Goal: Transaction & Acquisition: Subscribe to service/newsletter

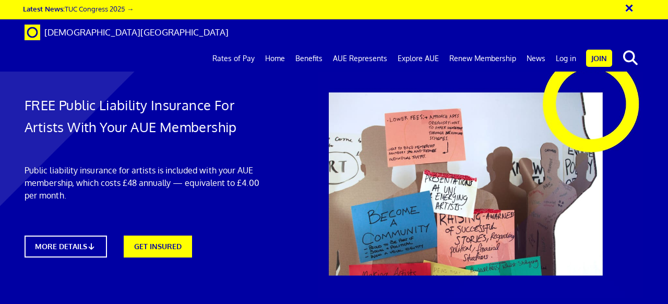
scroll to position [0, 3]
click at [152, 243] on link "GET INSURED" at bounding box center [157, 245] width 75 height 24
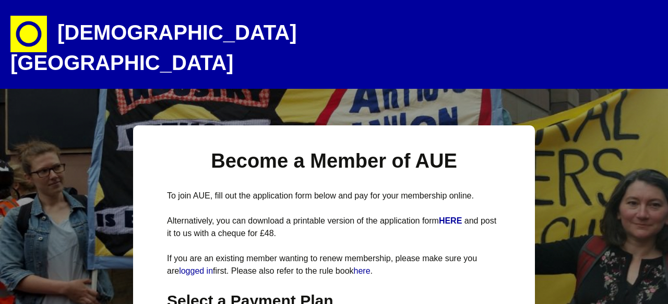
select select
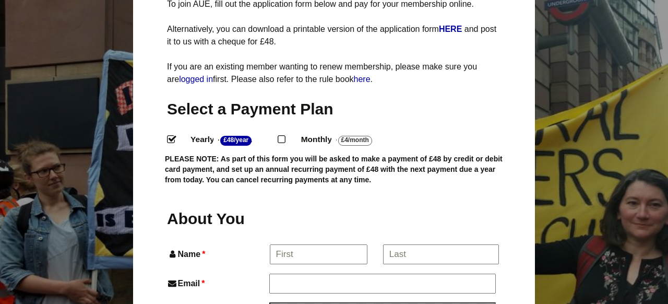
scroll to position [192, 0]
click at [297, 132] on label "Monthly - £4/Month ." at bounding box center [345, 139] width 106 height 15
click at [284, 135] on input "Monthly - £4/Month ." at bounding box center [281, 138] width 7 height 7
radio input "true"
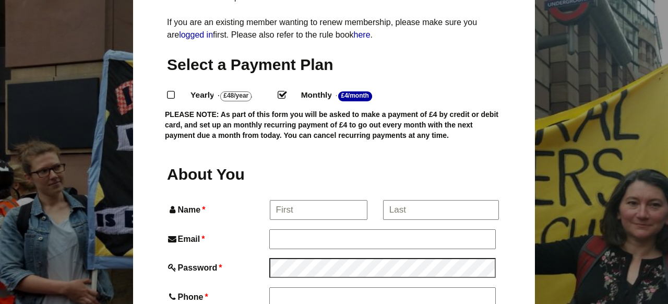
scroll to position [238, 0]
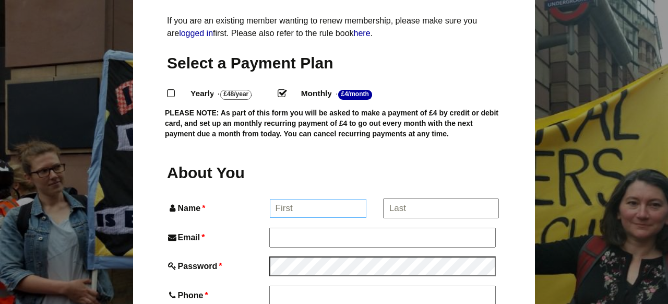
click at [309, 199] on input "Name *" at bounding box center [318, 208] width 97 height 19
type input "Anastasia"
click at [397, 199] on input "*" at bounding box center [440, 208] width 115 height 19
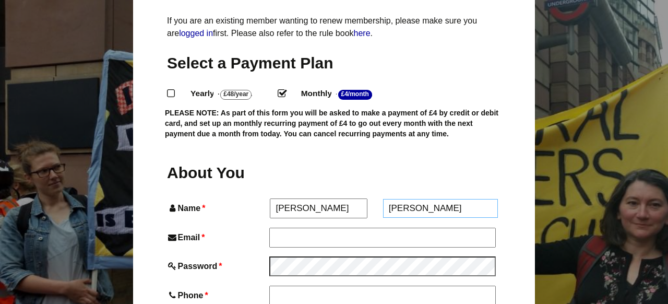
type input "Metreveli"
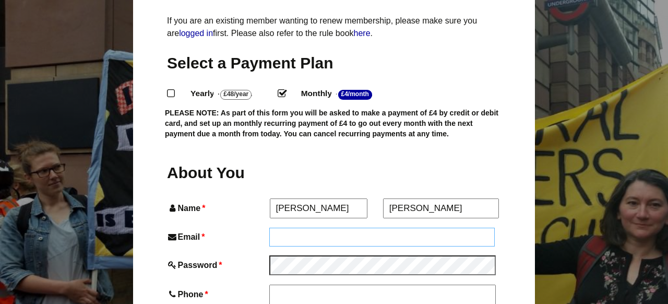
click at [349, 228] on input "Email *" at bounding box center [382, 237] width 226 height 19
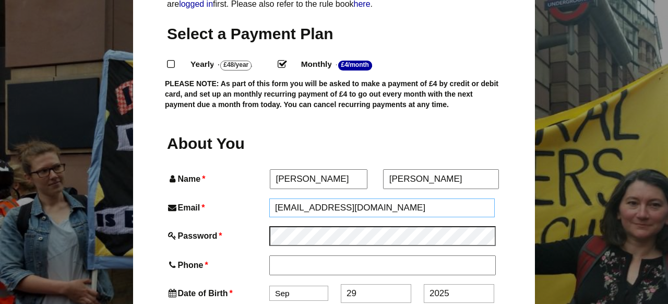
scroll to position [274, 0]
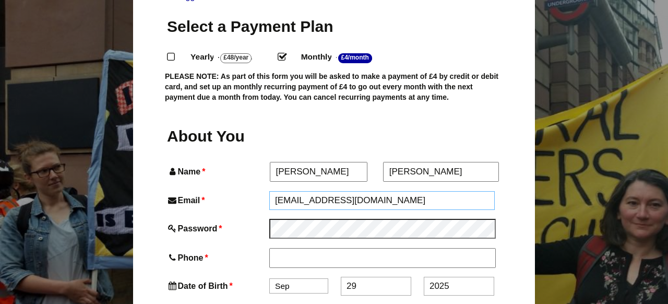
type input "julskaya.n@gmail.com"
click at [316, 249] on input "Phone *" at bounding box center [382, 258] width 226 height 19
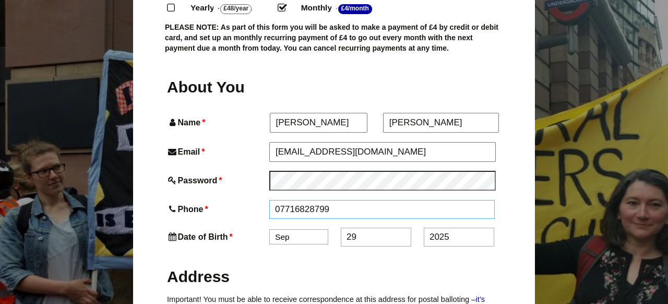
scroll to position [332, 0]
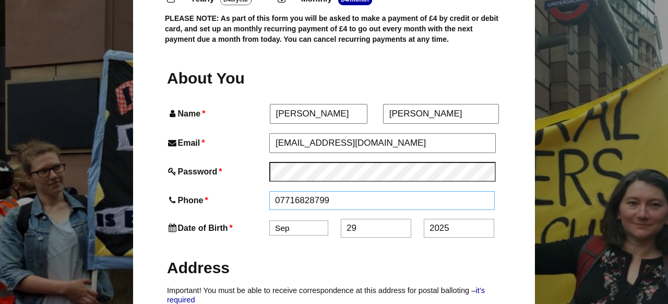
type input "07716828799"
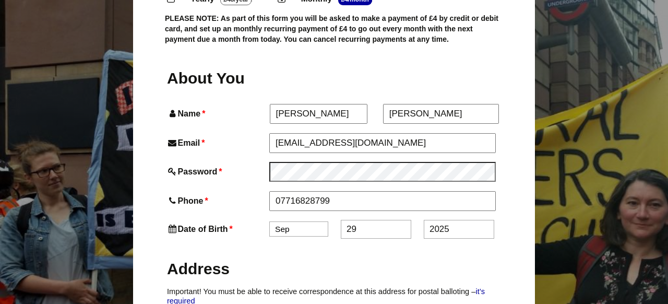
select select "7"
click at [351, 220] on input "29" at bounding box center [376, 229] width 70 height 19
type input "17"
click at [436, 220] on input "2025" at bounding box center [459, 229] width 70 height 19
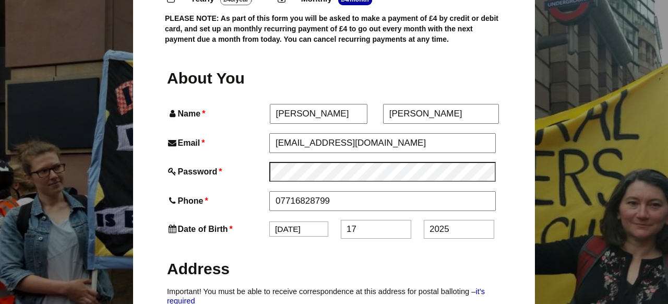
click at [436, 220] on input "2025" at bounding box center [459, 229] width 70 height 19
type input "2000"
click input "Submit and Check Out »" at bounding box center [0, 0] width 0 height 0
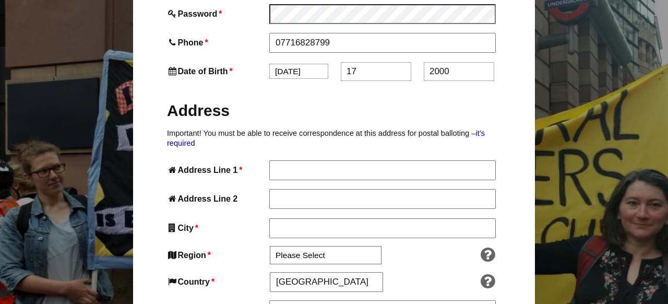
scroll to position [533, 0]
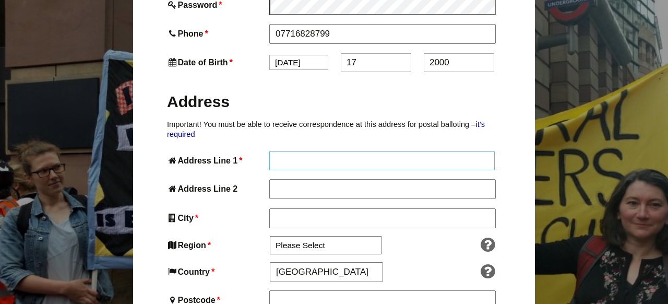
click at [306, 151] on input "Address Line 1 *" at bounding box center [382, 160] width 226 height 19
type input "120 Kenilworth Court"
click at [277, 180] on input "Address Line 2" at bounding box center [382, 189] width 226 height 19
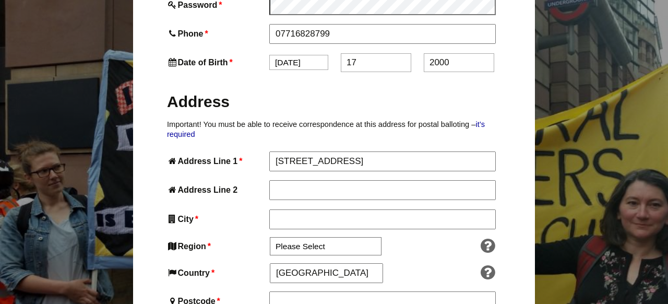
click at [283, 209] on input "City *" at bounding box center [382, 218] width 226 height 19
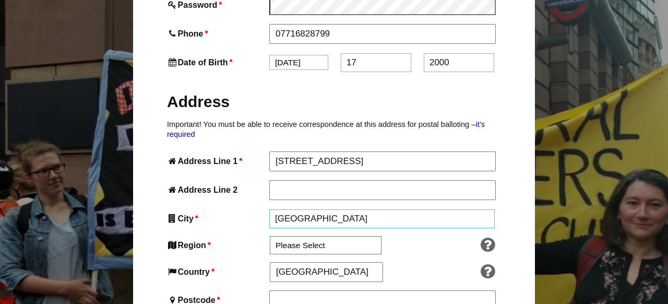
type input "London"
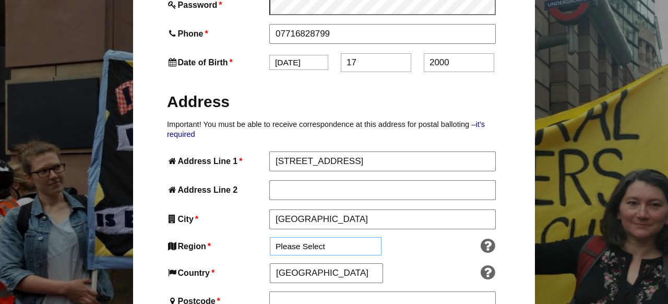
select select "London"
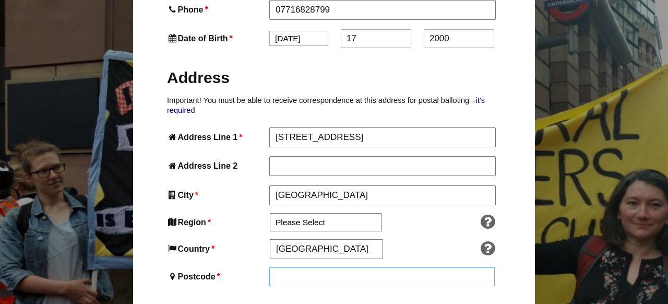
click at [305, 267] on input "Postcode *" at bounding box center [382, 276] width 226 height 19
type input "SW15 1HA"
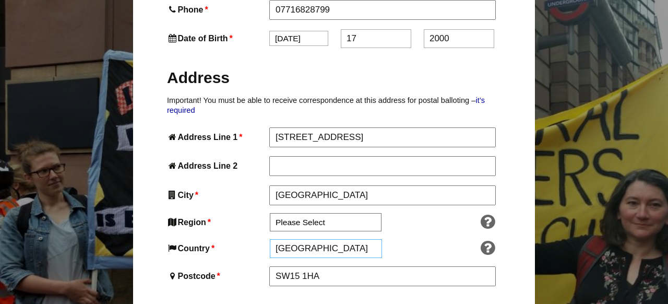
click at [334, 239] on input "England" at bounding box center [326, 248] width 112 height 19
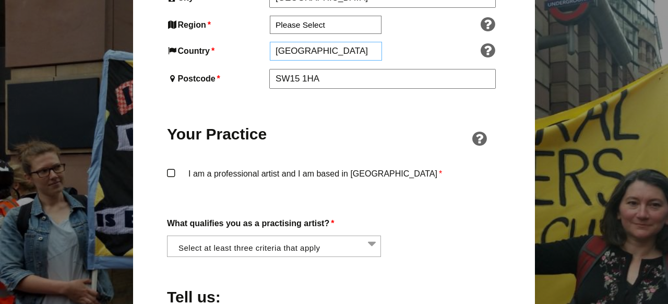
scroll to position [758, 0]
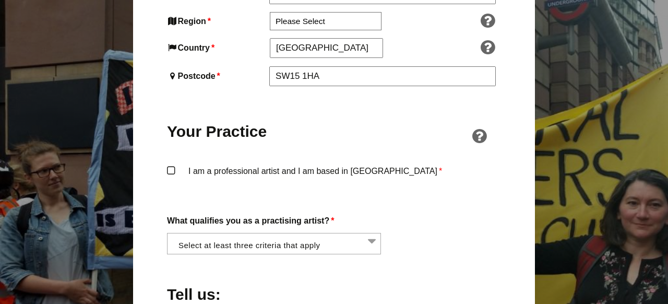
click at [275, 164] on label "I am a professional artist and I am based in England *" at bounding box center [334, 179] width 334 height 31
click at [0, 0] on input "I am a professional artist and I am based in England *" at bounding box center [0, 0] width 0 height 0
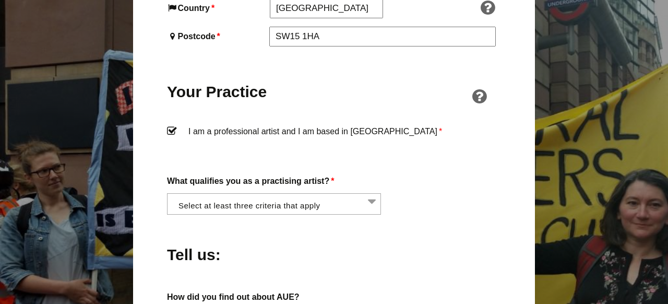
scroll to position [806, 0]
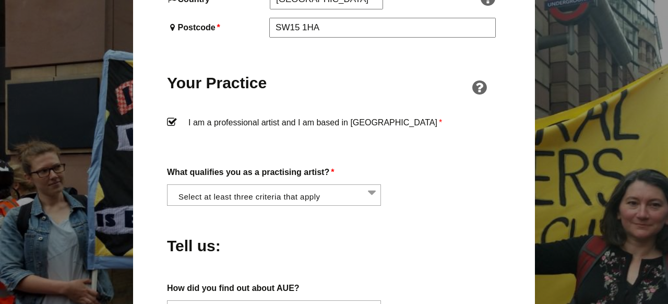
click at [276, 185] on li at bounding box center [277, 194] width 214 height 18
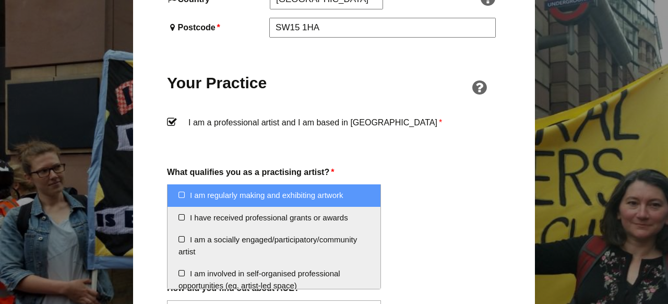
click at [292, 192] on li "I am regularly making and exhibiting artwork" at bounding box center [274, 195] width 213 height 22
select select "regularly_making_and_exhibiting_artwork"
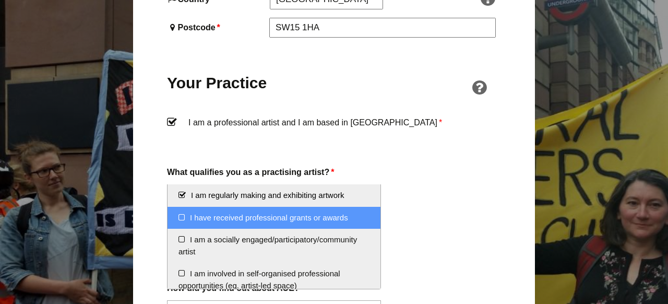
click at [297, 217] on li "I have received professional grants or awards" at bounding box center [274, 218] width 213 height 22
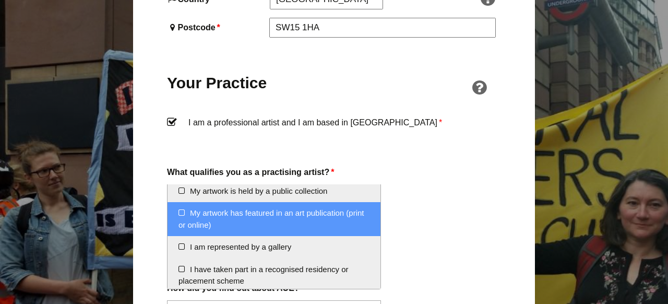
scroll to position [172, 0]
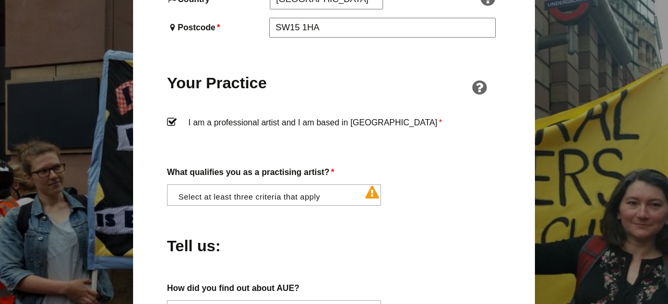
click at [407, 230] on div "Tell us:" at bounding box center [334, 243] width 334 height 57
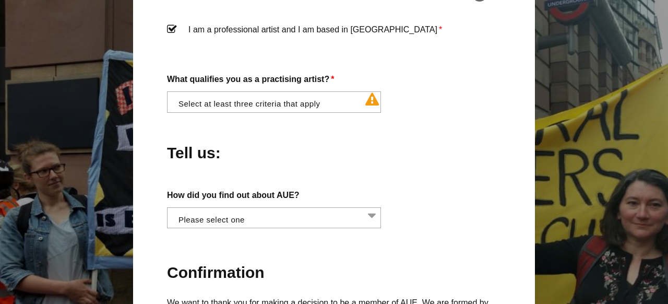
scroll to position [900, 0]
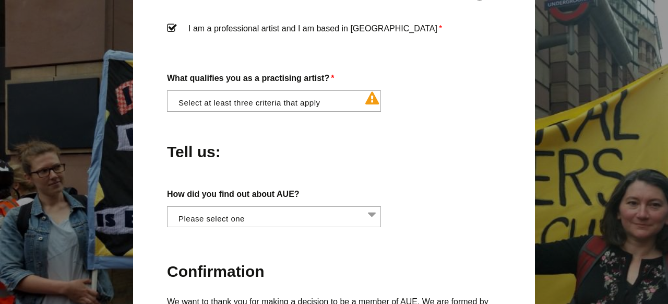
click at [332, 207] on li at bounding box center [277, 216] width 214 height 18
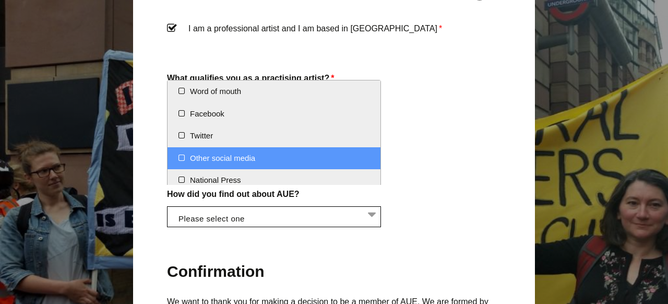
select select "Other social media"
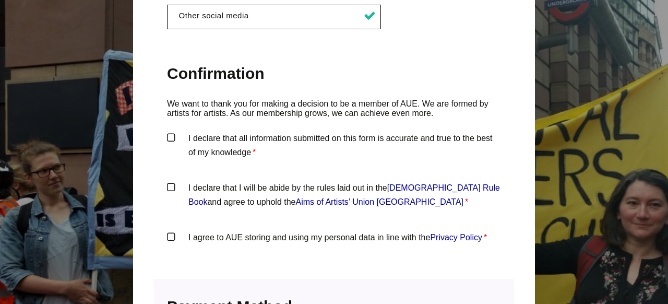
scroll to position [1103, 0]
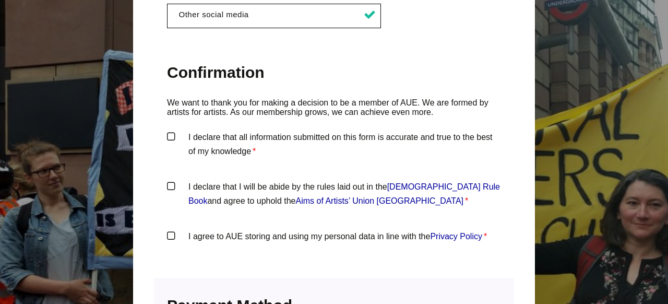
click at [258, 130] on label "I declare that all information submitted on this form is accurate and true to t…" at bounding box center [334, 145] width 334 height 31
click at [0, 0] on input "I declare that all information submitted on this form is accurate and true to t…" at bounding box center [0, 0] width 0 height 0
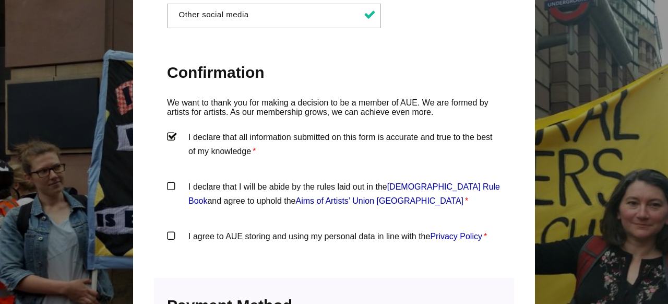
click at [246, 180] on label "I declare that I will be abide by the rules laid out in the Artists' Union Engl…" at bounding box center [334, 195] width 334 height 31
click at [0, 0] on input "I declare that I will be abide by the rules laid out in the Artists' Union Engl…" at bounding box center [0, 0] width 0 height 0
click at [243, 229] on label "I agree to AUE storing and using my personal data in line with the Privacy Poli…" at bounding box center [334, 244] width 334 height 31
click at [0, 0] on input "I agree to AUE storing and using my personal data in line with the Privacy Poli…" at bounding box center [0, 0] width 0 height 0
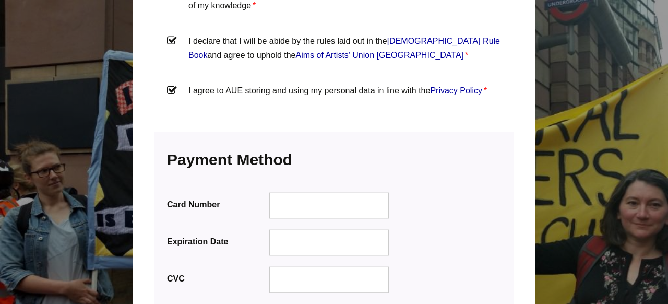
scroll to position [1249, 0]
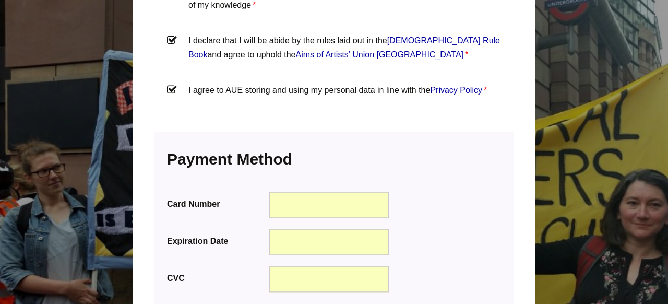
click at [310, 232] on div "Expiration Date" at bounding box center [334, 244] width 334 height 33
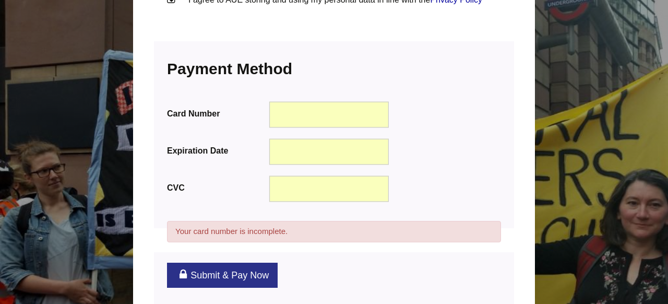
scroll to position [1343, 0]
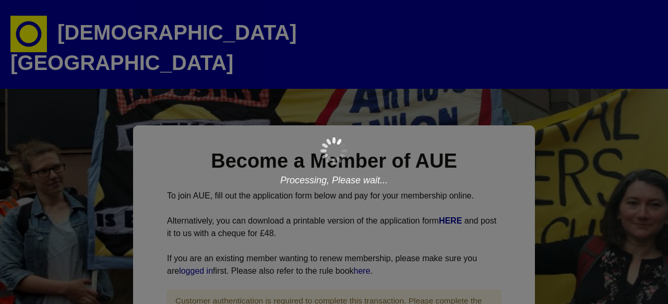
scroll to position [97, 16]
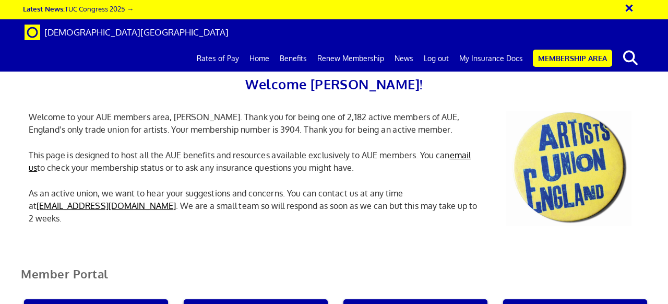
click at [505, 45] on link "My Insurance Docs" at bounding box center [491, 58] width 74 height 26
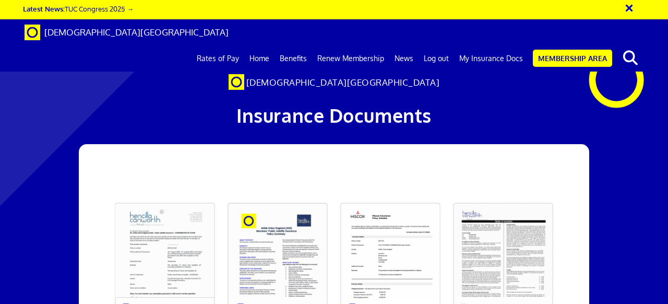
scroll to position [115, 0]
click at [303, 196] on link at bounding box center [277, 262] width 113 height 133
click at [181, 196] on link at bounding box center [165, 262] width 113 height 133
